Goal: Check status: Check status

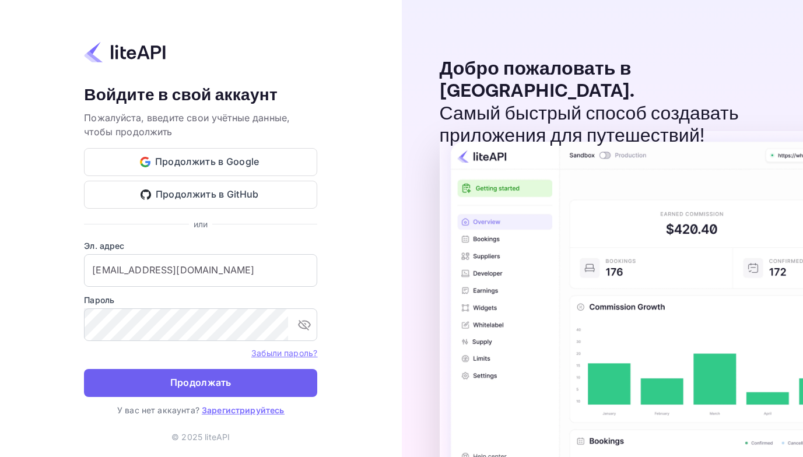
click at [205, 379] on ya-tr-span "Продолжать" at bounding box center [200, 383] width 61 height 16
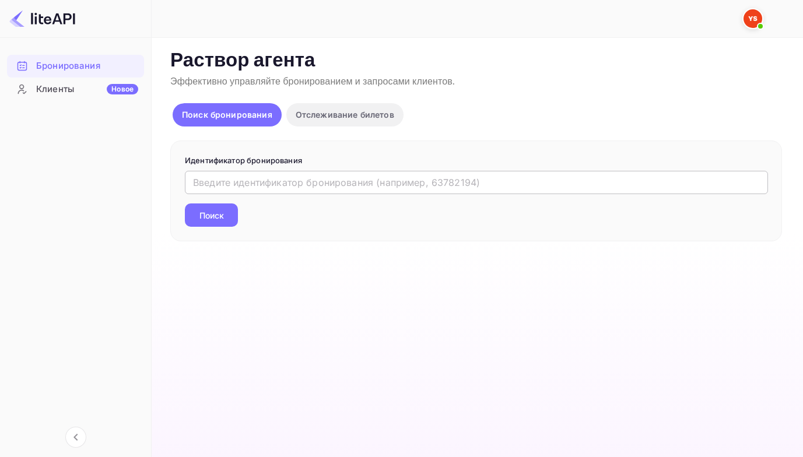
click at [224, 186] on input "text" at bounding box center [476, 182] width 583 height 23
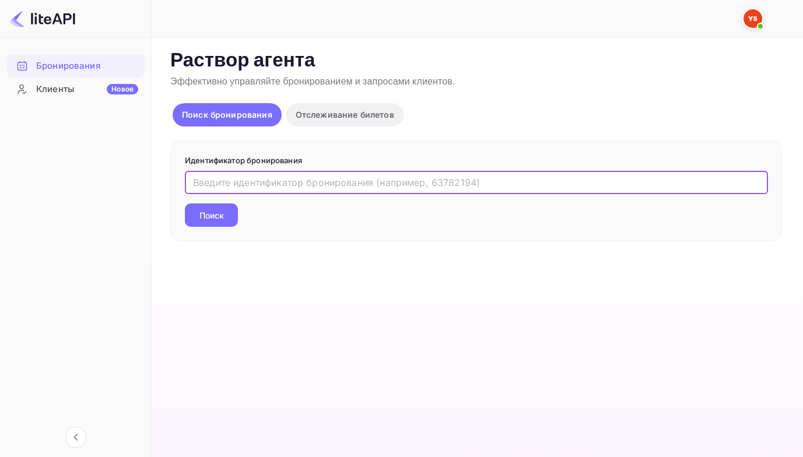
paste input "8412231"
click at [185, 203] on button "Поиск" at bounding box center [211, 214] width 53 height 23
type input "8412231"
click at [185, 203] on button "Поиск" at bounding box center [211, 214] width 53 height 23
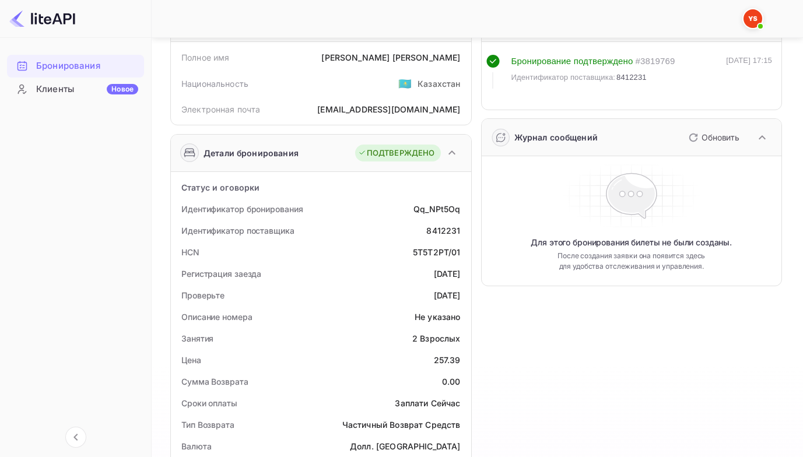
scroll to position [58, 0]
